Goal: Task Accomplishment & Management: Use online tool/utility

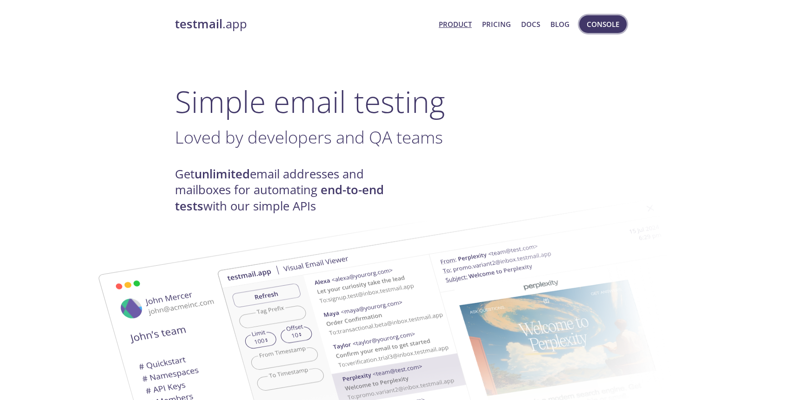
click at [599, 19] on span "Console" at bounding box center [603, 24] width 33 height 12
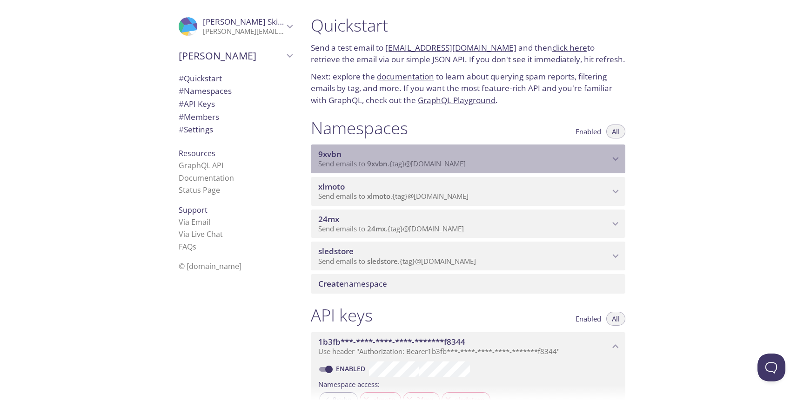
click at [503, 146] on div "9xvbn Send emails to 9xvbn . {tag} @[DOMAIN_NAME]" at bounding box center [468, 159] width 314 height 29
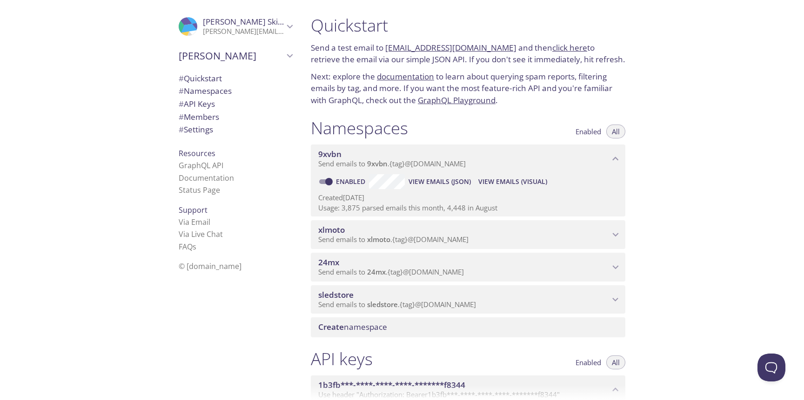
click at [502, 181] on span "View Emails (Visual)" at bounding box center [512, 181] width 69 height 11
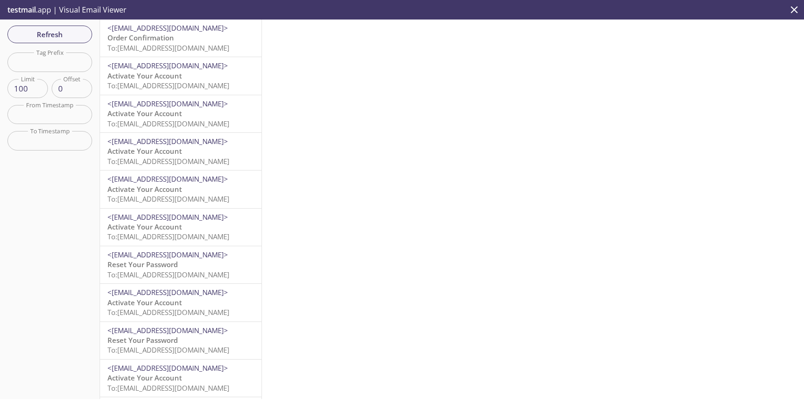
click at [68, 68] on input "text" at bounding box center [49, 62] width 85 height 19
type input "test"
click at [68, 38] on span "Refresh" at bounding box center [50, 34] width 70 height 12
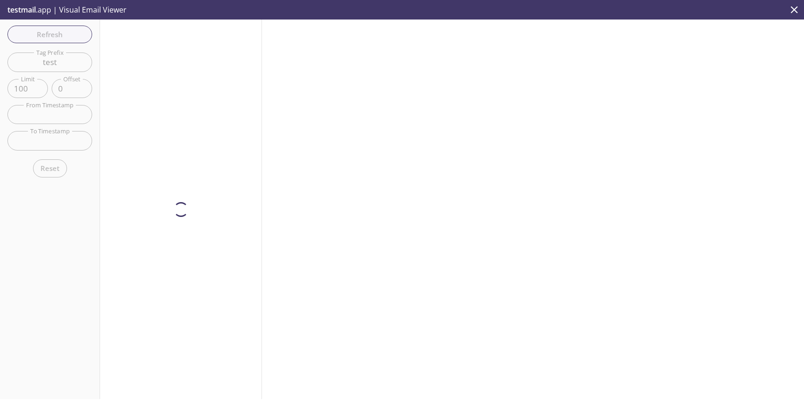
click at [164, 52] on div at bounding box center [181, 210] width 162 height 380
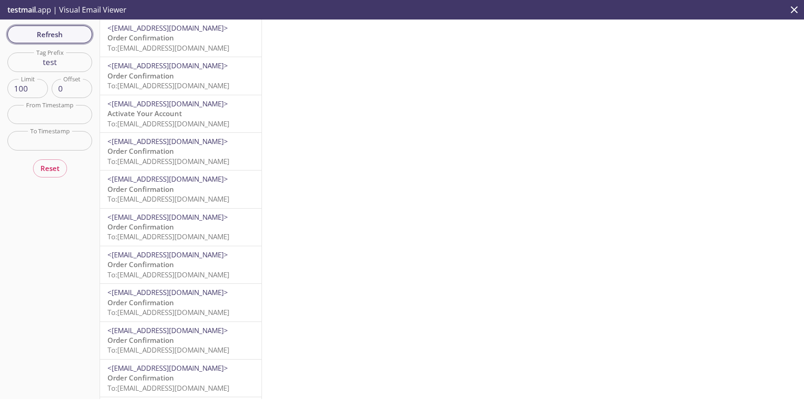
click at [76, 31] on span "Refresh" at bounding box center [50, 34] width 70 height 12
click at [199, 51] on span "To: [EMAIL_ADDRESS][DOMAIN_NAME]" at bounding box center [168, 47] width 122 height 9
